Goal: Find specific page/section: Find specific page/section

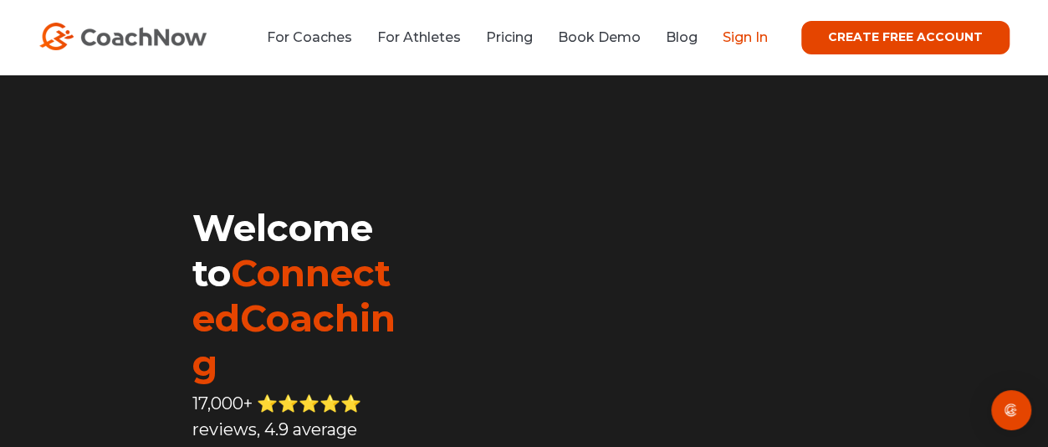
click at [755, 39] on link "Sign In" at bounding box center [745, 37] width 45 height 16
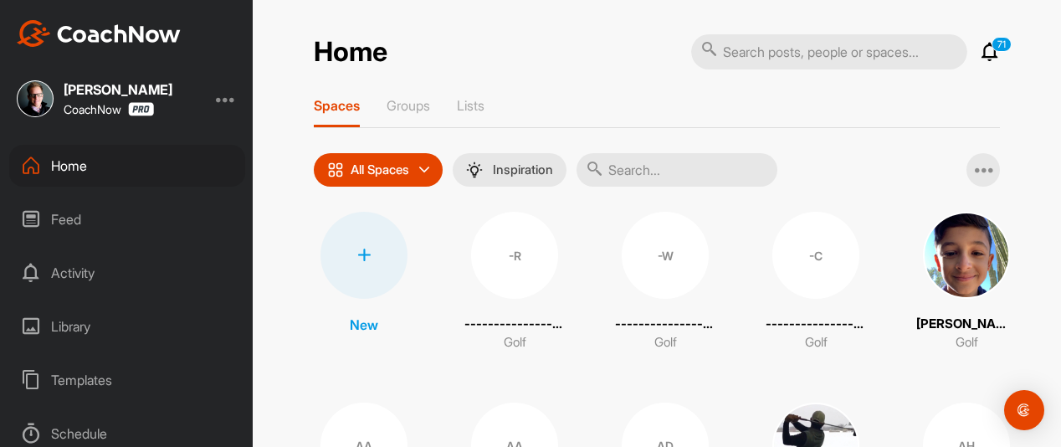
click at [650, 163] on input "text" at bounding box center [676, 169] width 201 height 33
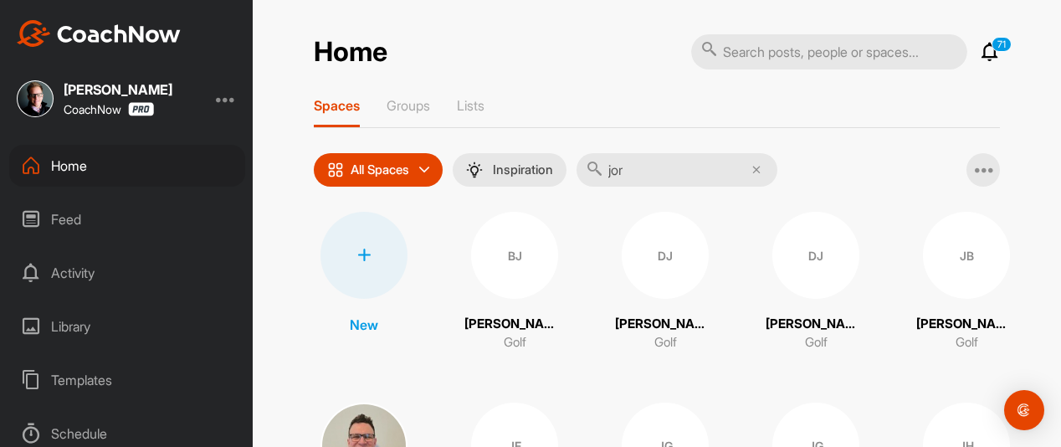
type input "jorja"
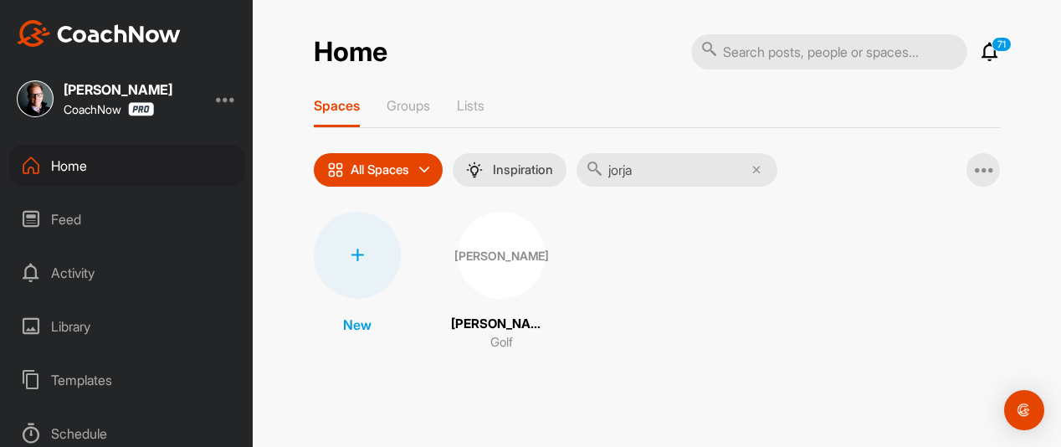
click at [507, 239] on div "[PERSON_NAME]" at bounding box center [501, 255] width 87 height 87
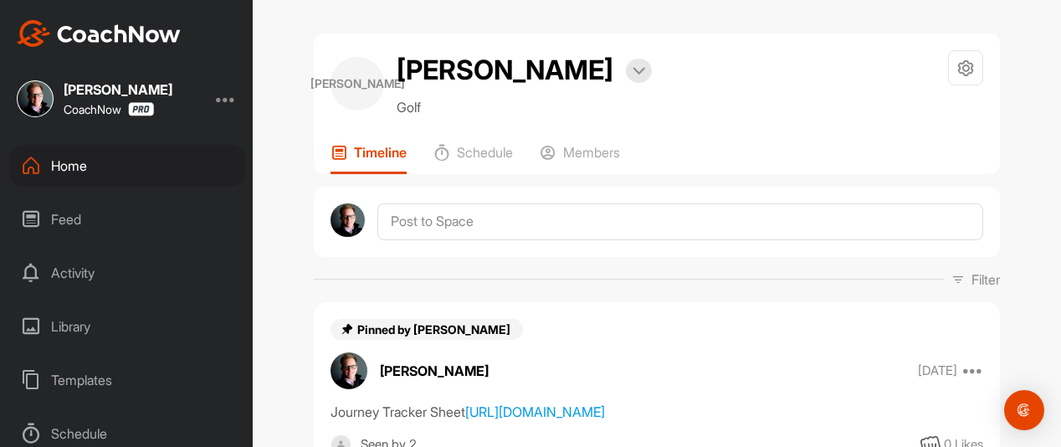
scroll to position [251, 0]
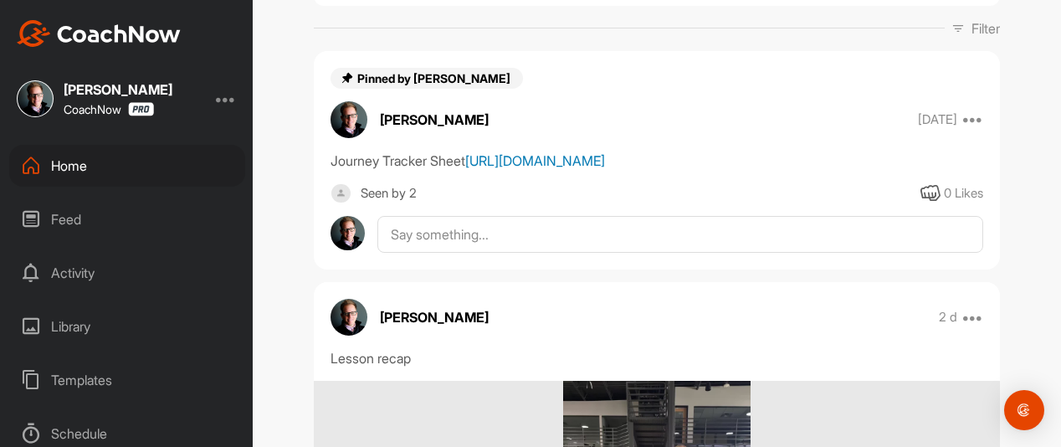
click at [516, 169] on link "[URL][DOMAIN_NAME]" at bounding box center [535, 160] width 140 height 17
click at [148, 166] on div "Home" at bounding box center [127, 166] width 236 height 42
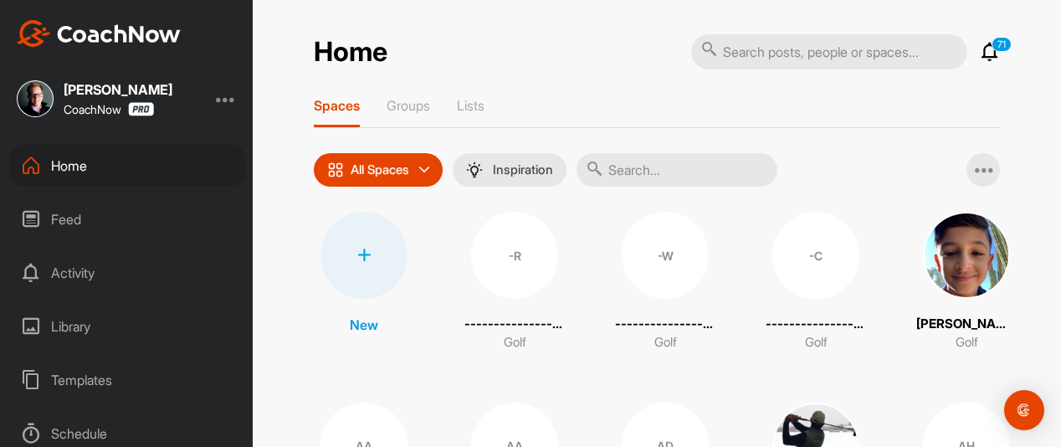
click at [627, 168] on input "text" at bounding box center [676, 169] width 201 height 33
type input "[PERSON_NAME]"
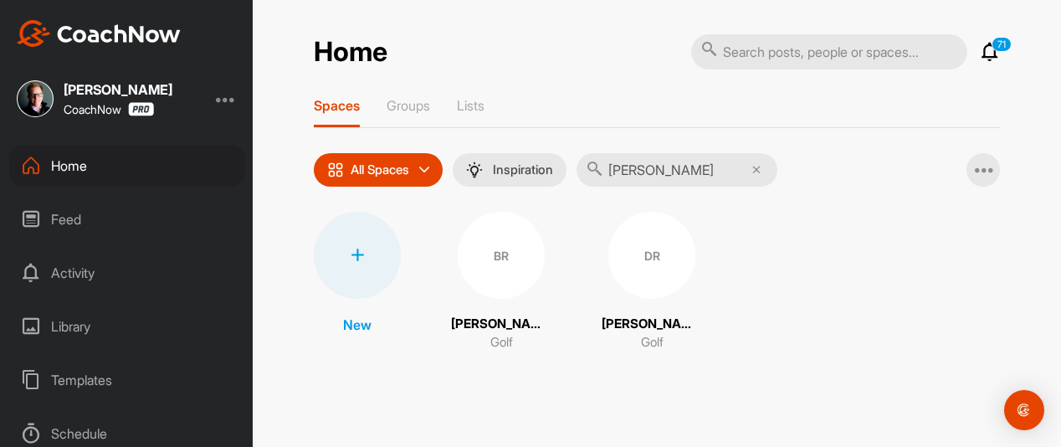
click at [494, 279] on div "BR" at bounding box center [501, 255] width 87 height 87
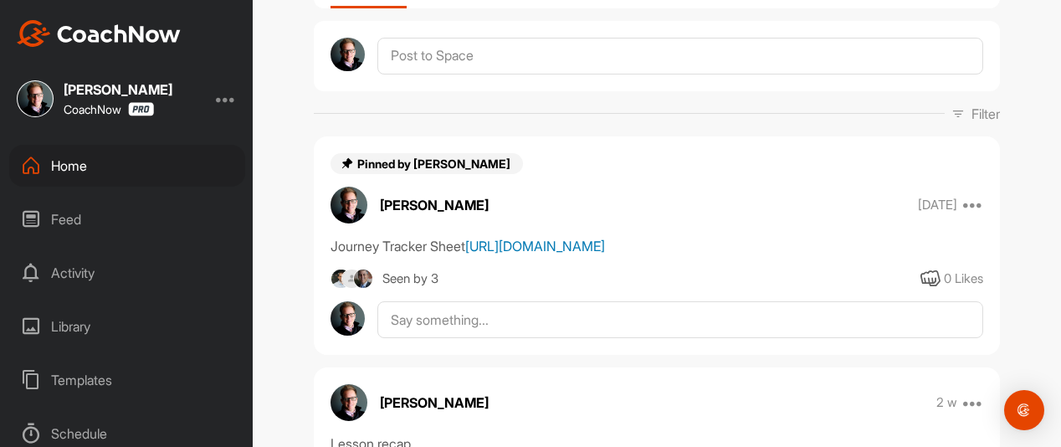
scroll to position [167, 0]
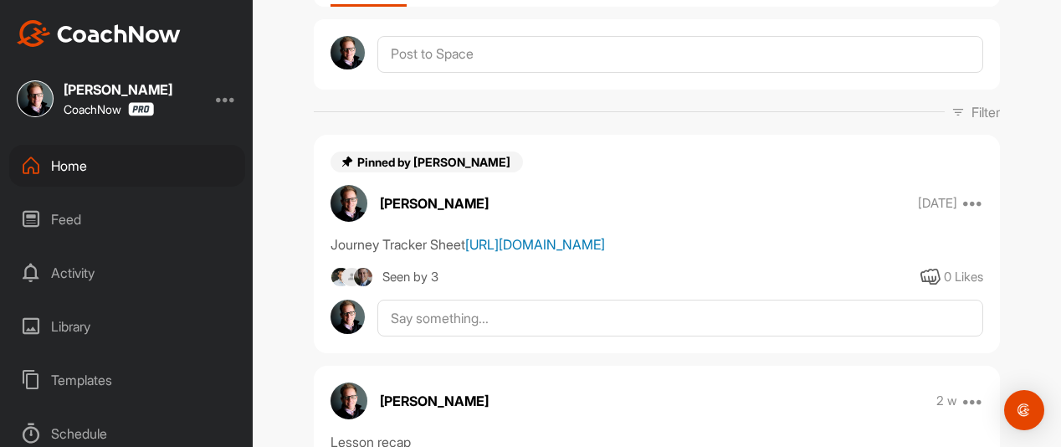
click at [524, 253] on link "[URL][DOMAIN_NAME]" at bounding box center [535, 244] width 140 height 17
